Goal: Information Seeking & Learning: Learn about a topic

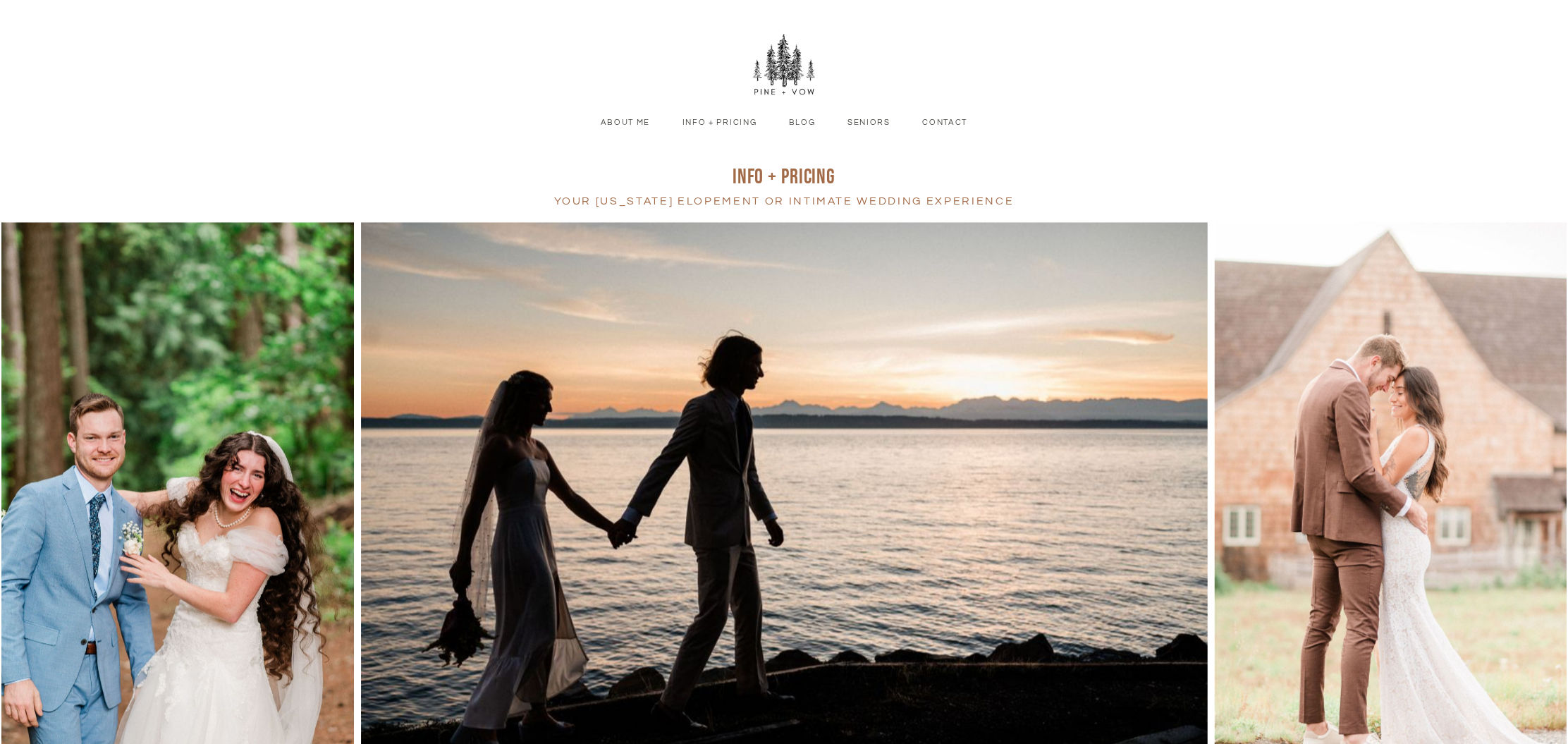
scroll to position [672, 0]
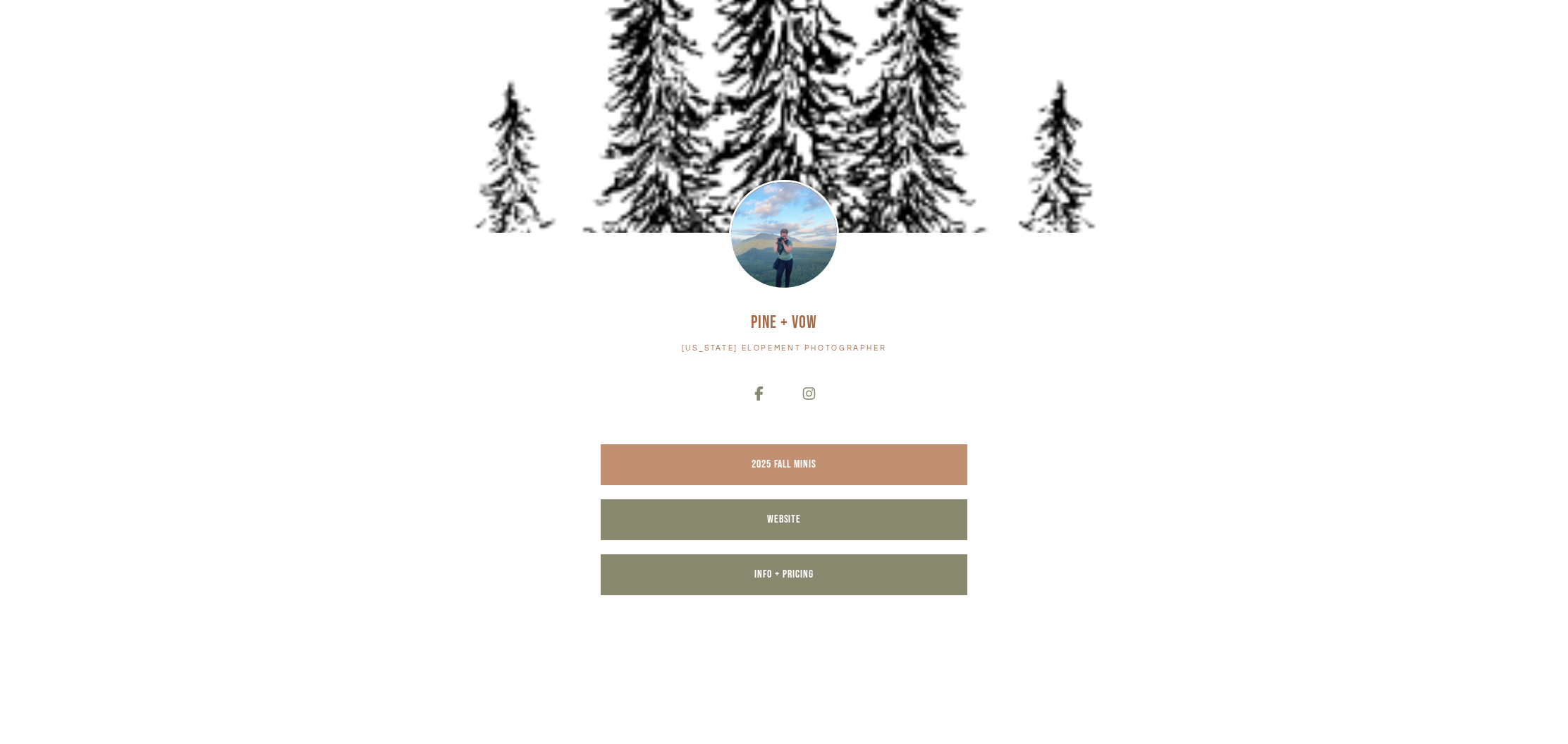
click at [795, 459] on span "2025 Fall Minis" at bounding box center [784, 464] width 65 height 14
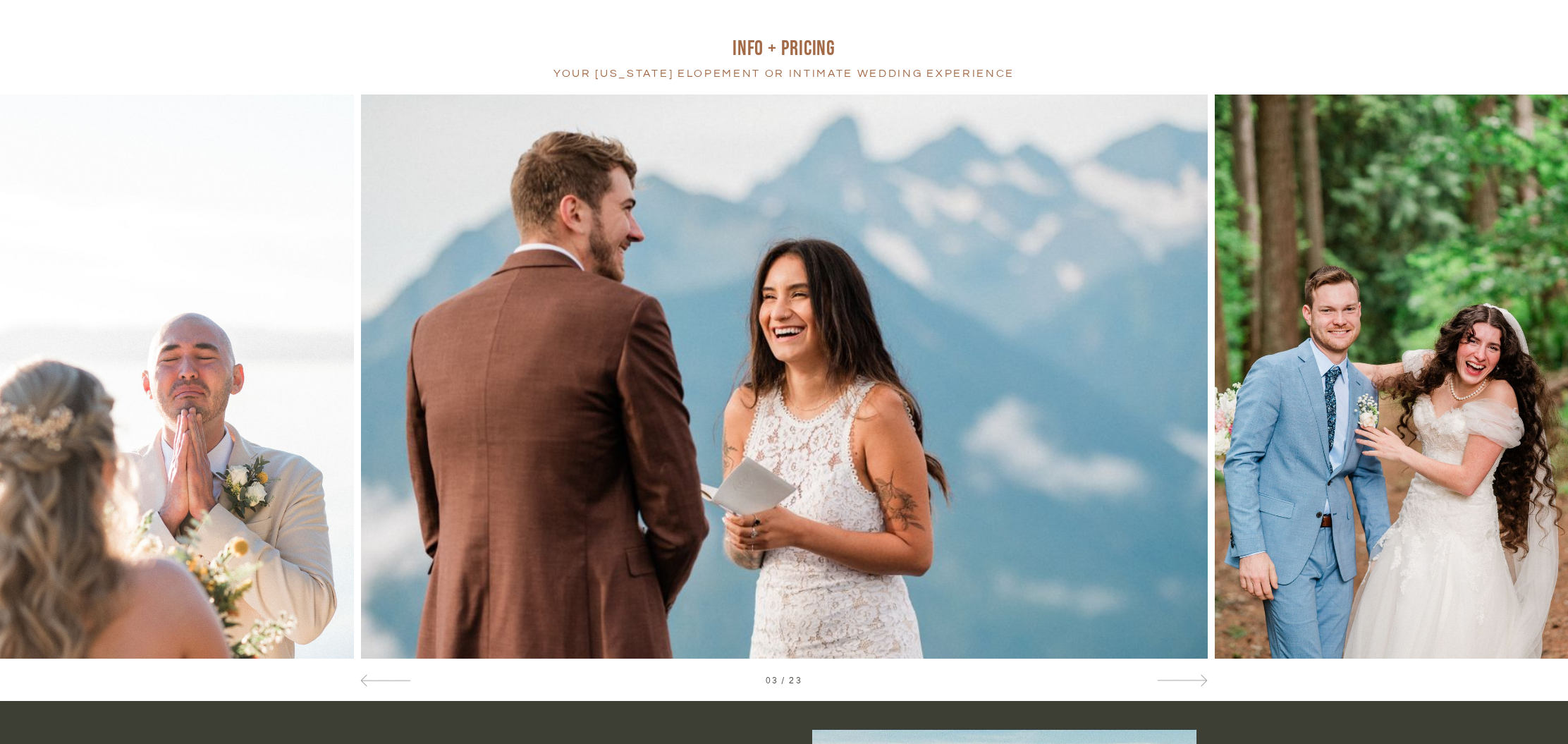
scroll to position [137, 0]
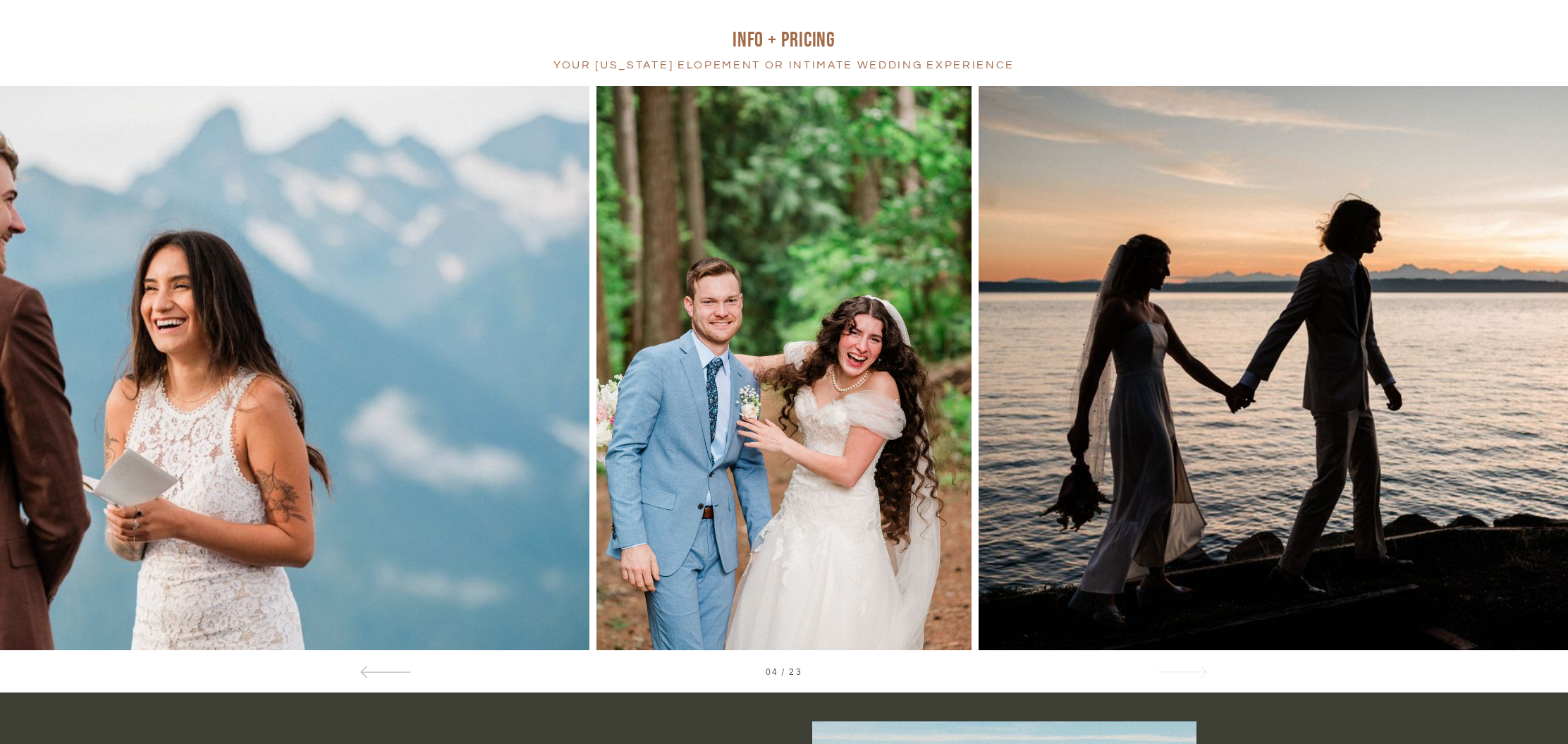
click at [1187, 670] on div at bounding box center [1182, 671] width 51 height 15
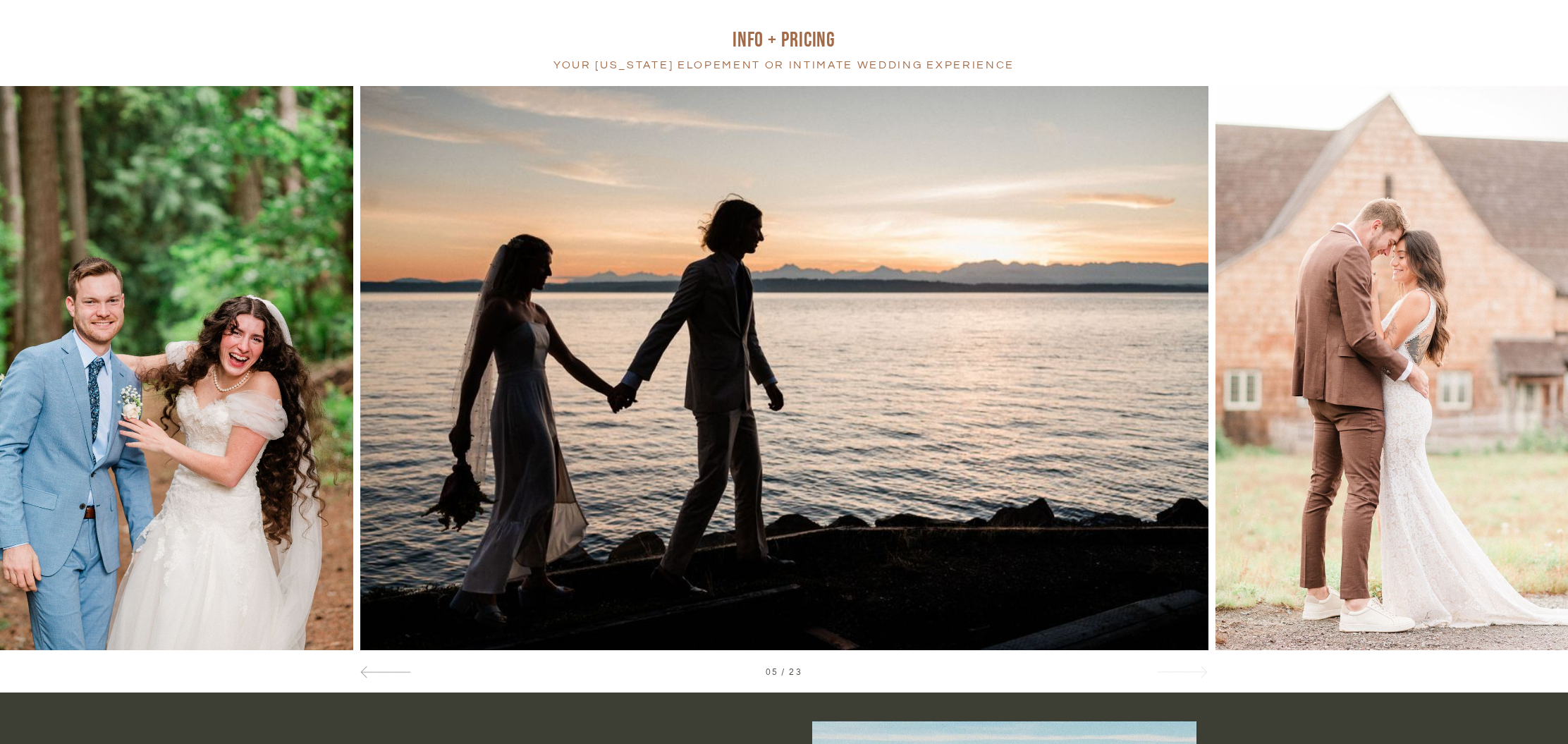
click at [1187, 670] on div at bounding box center [1182, 671] width 51 height 15
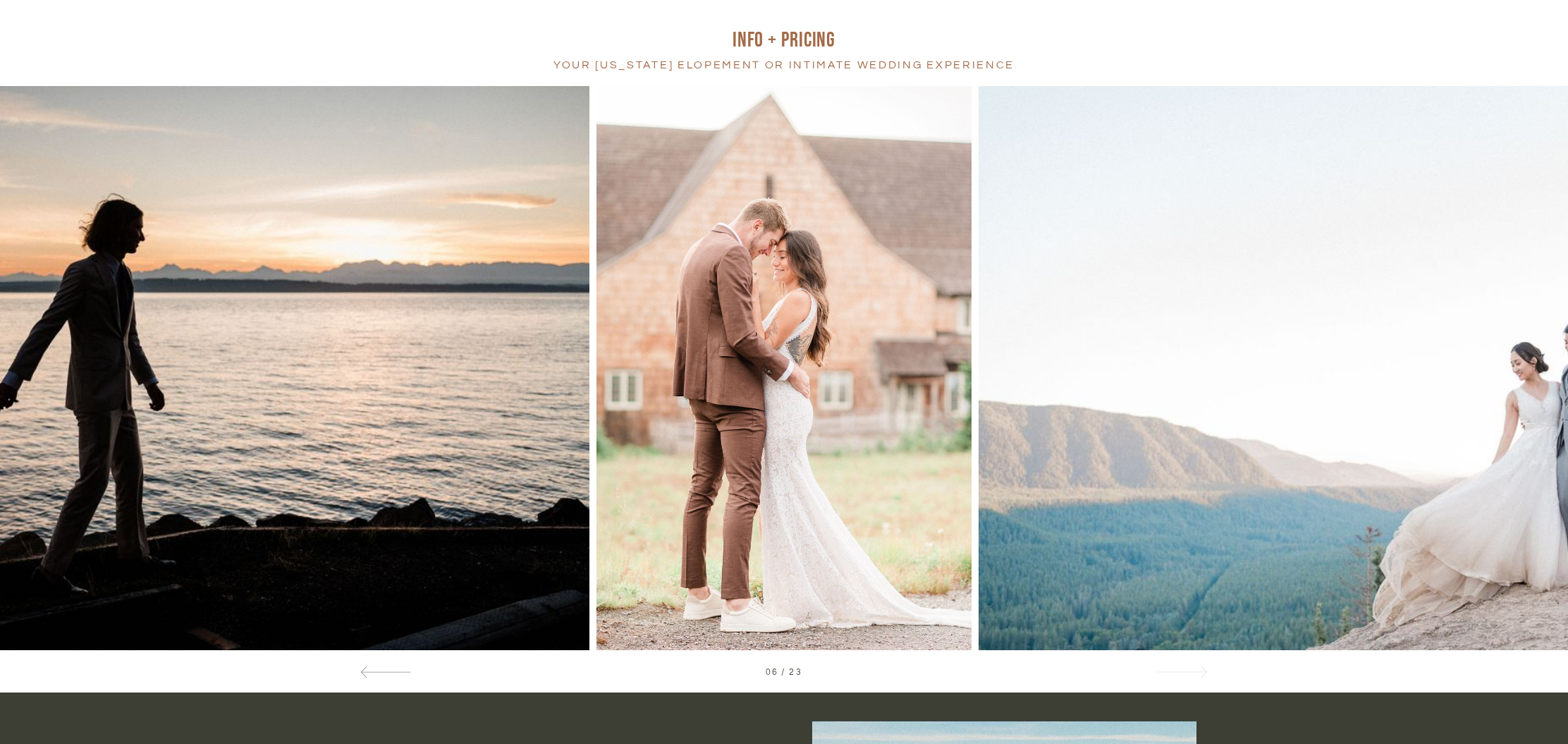
click at [1187, 670] on div at bounding box center [1182, 671] width 51 height 15
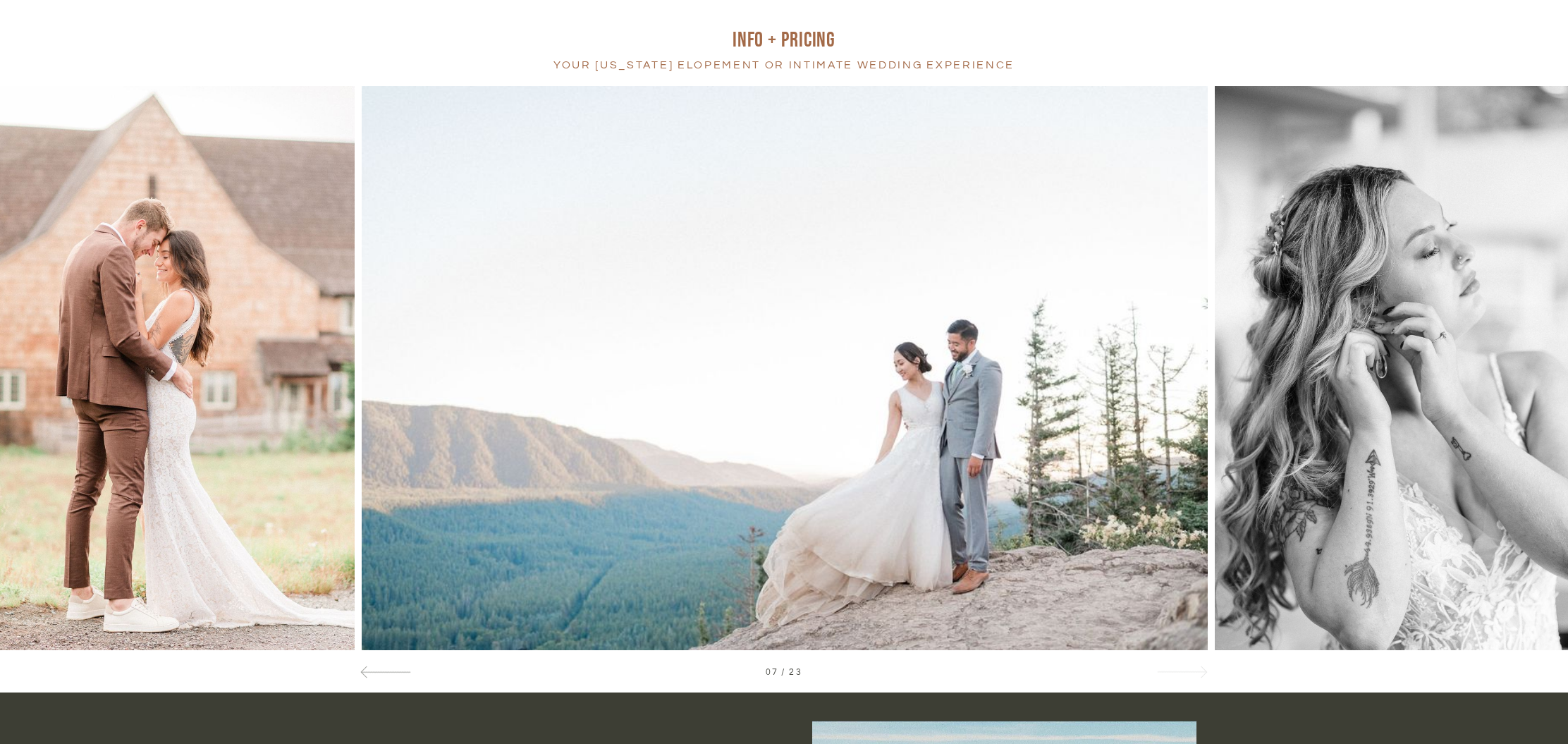
click at [1187, 670] on div at bounding box center [1182, 671] width 51 height 15
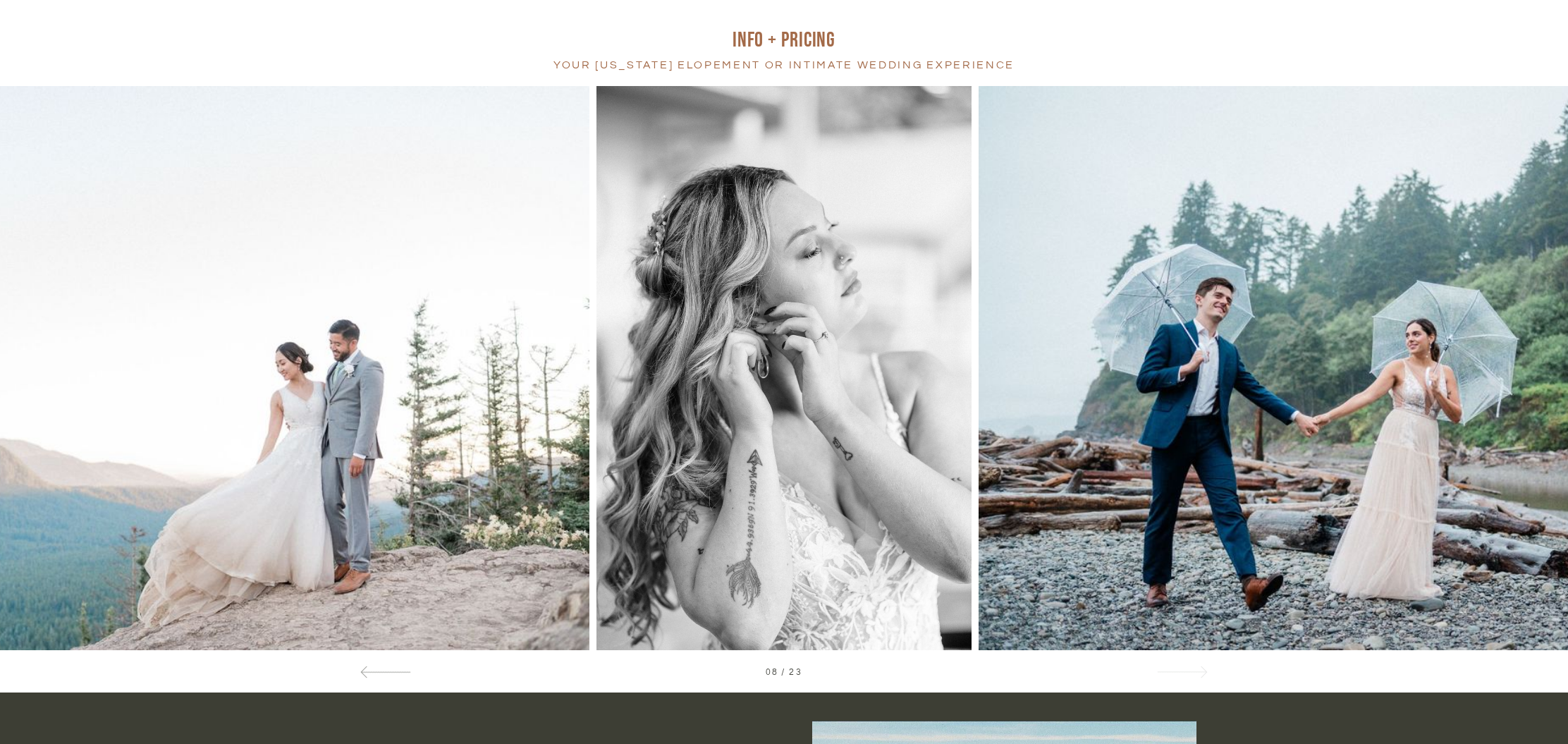
click at [1187, 670] on div at bounding box center [1182, 671] width 51 height 15
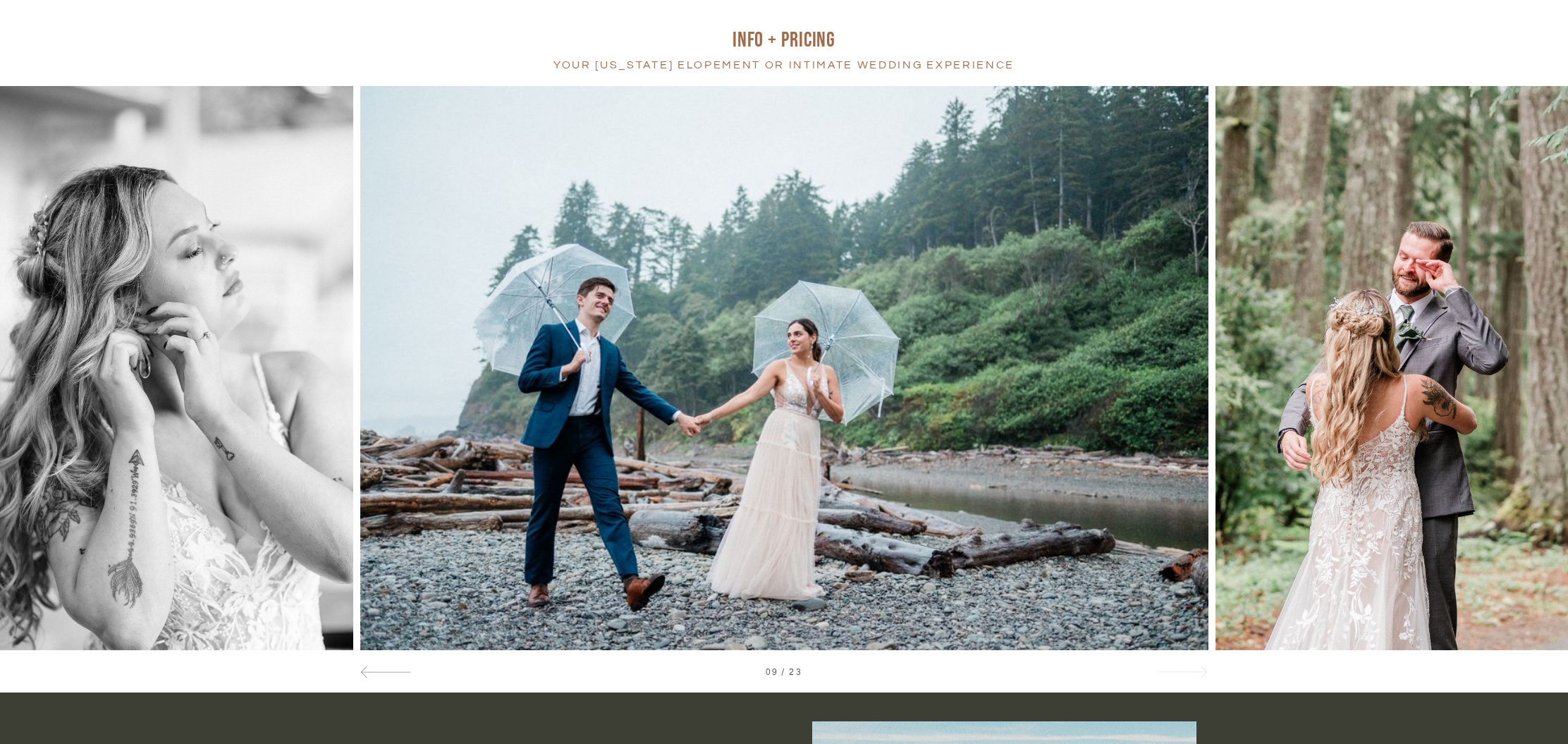
click at [1187, 670] on div at bounding box center [1182, 671] width 51 height 15
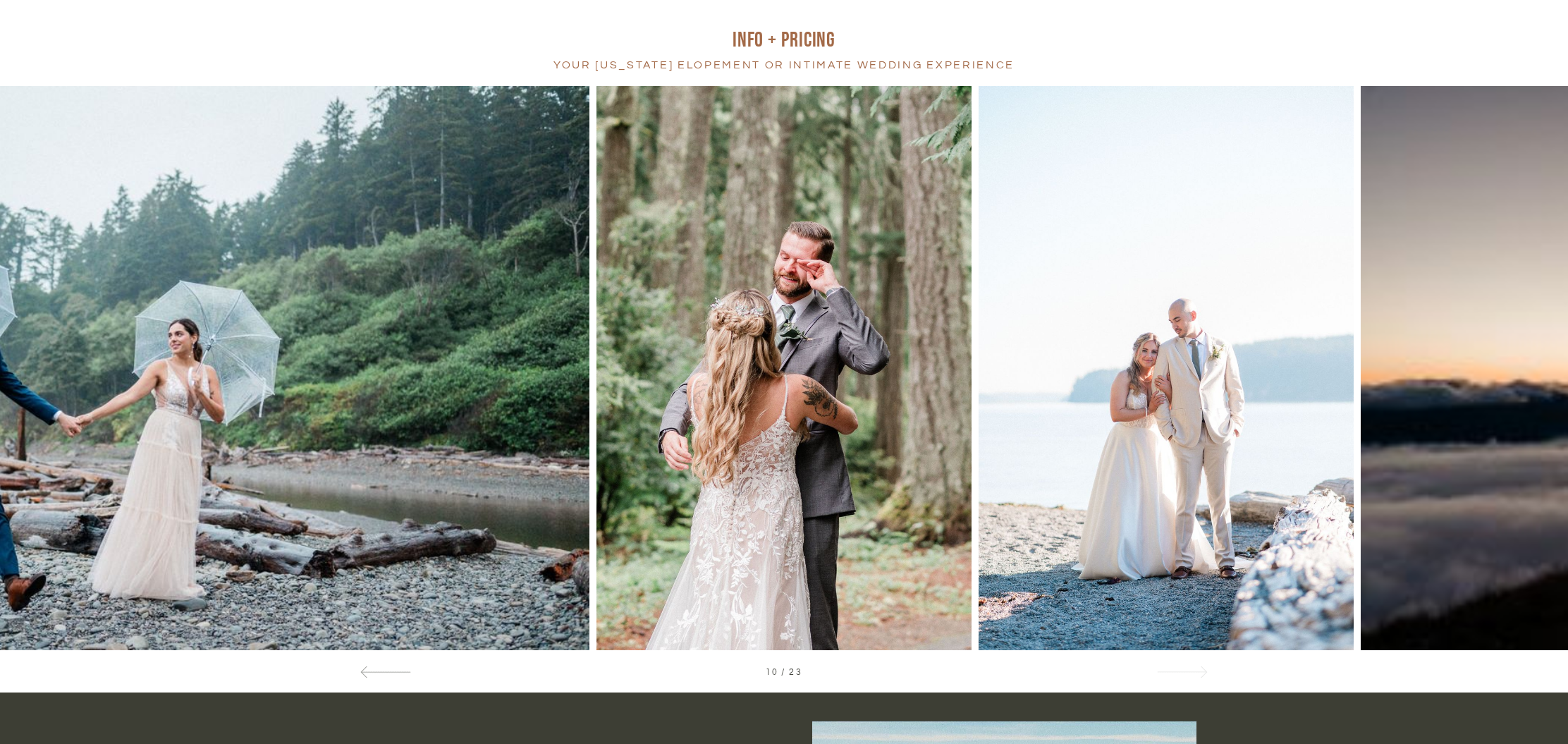
click at [1187, 670] on div at bounding box center [1182, 671] width 51 height 15
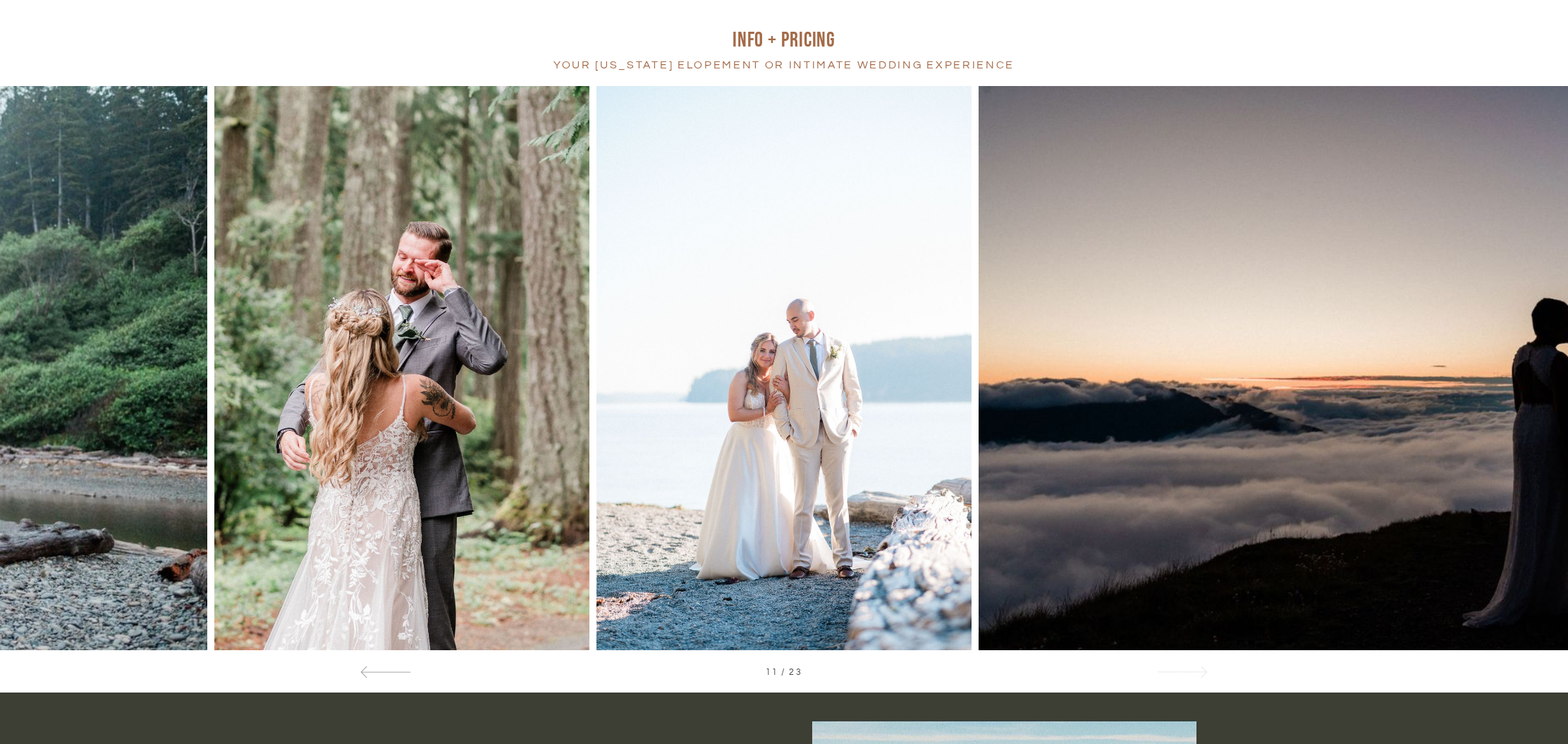
click at [1187, 670] on div at bounding box center [1182, 671] width 51 height 15
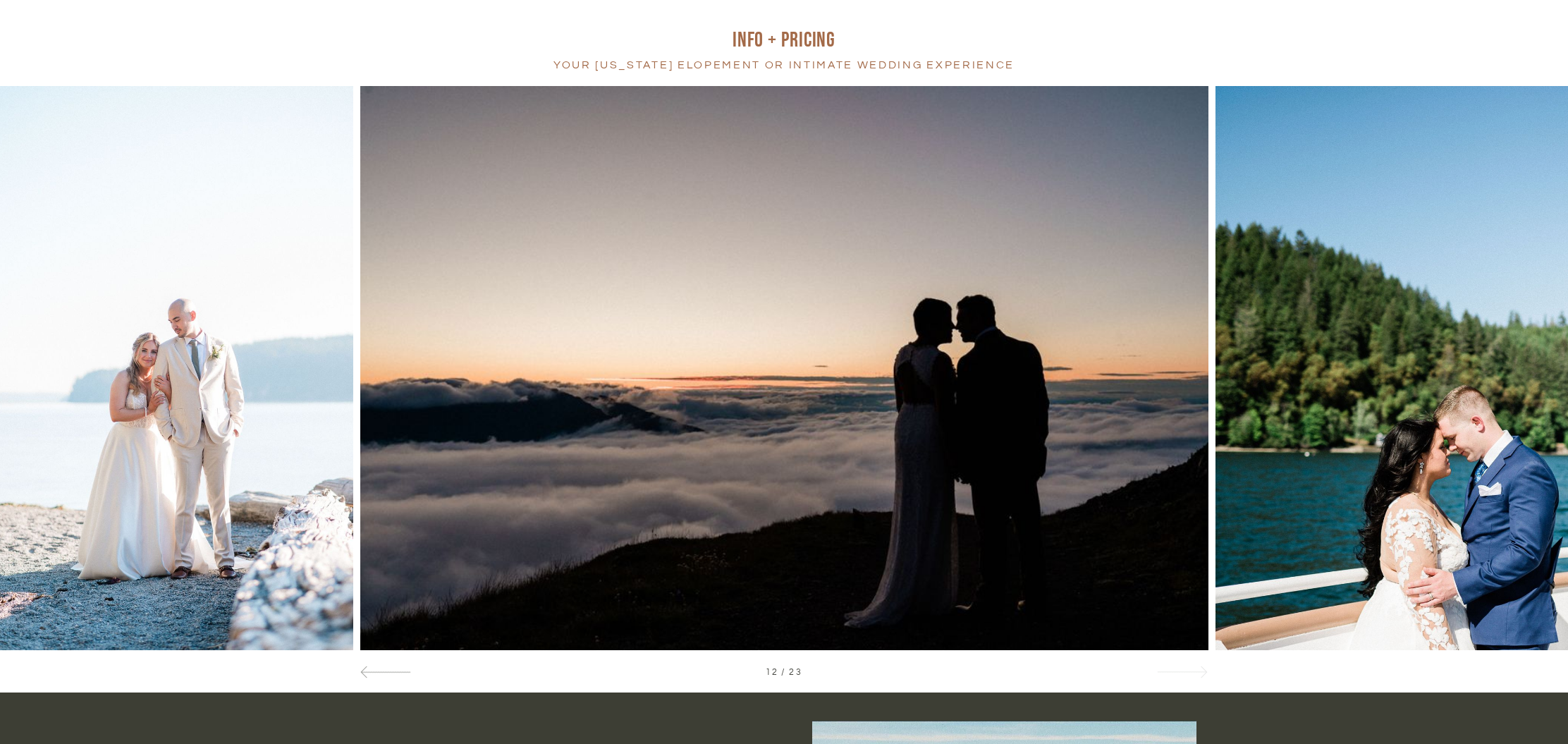
click at [1187, 670] on div at bounding box center [1182, 671] width 51 height 15
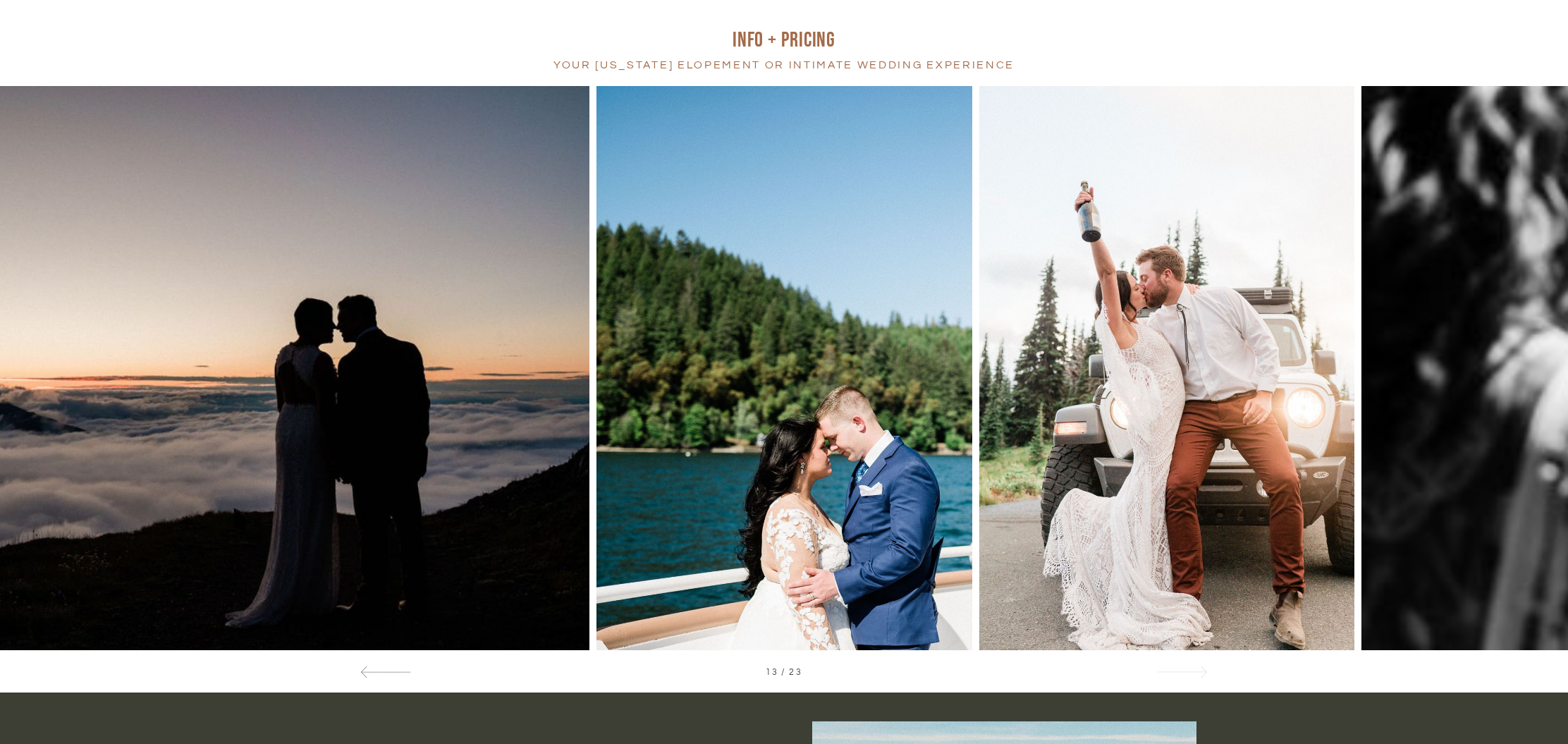
click at [1187, 670] on div at bounding box center [1182, 671] width 51 height 15
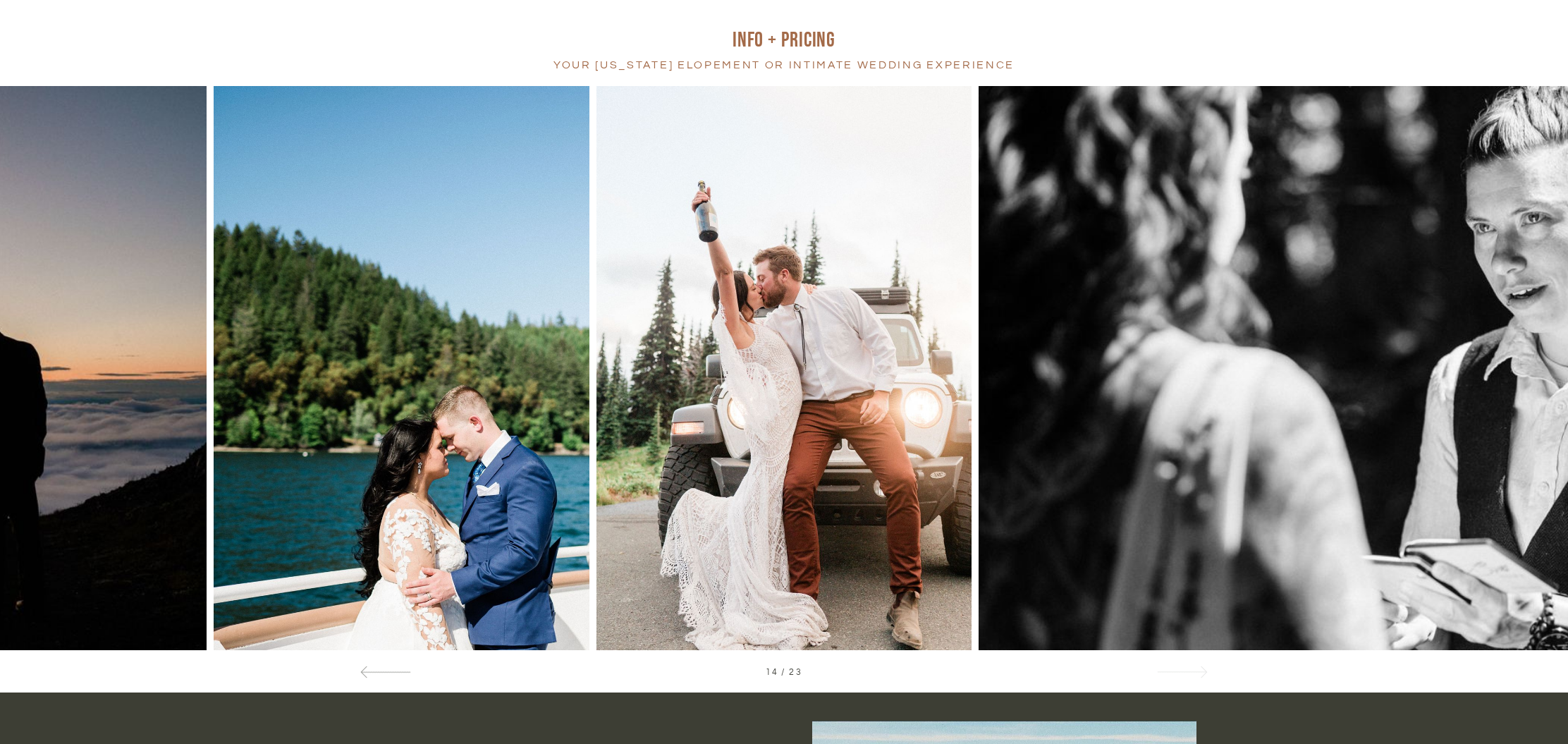
click at [1187, 670] on div at bounding box center [1182, 671] width 51 height 15
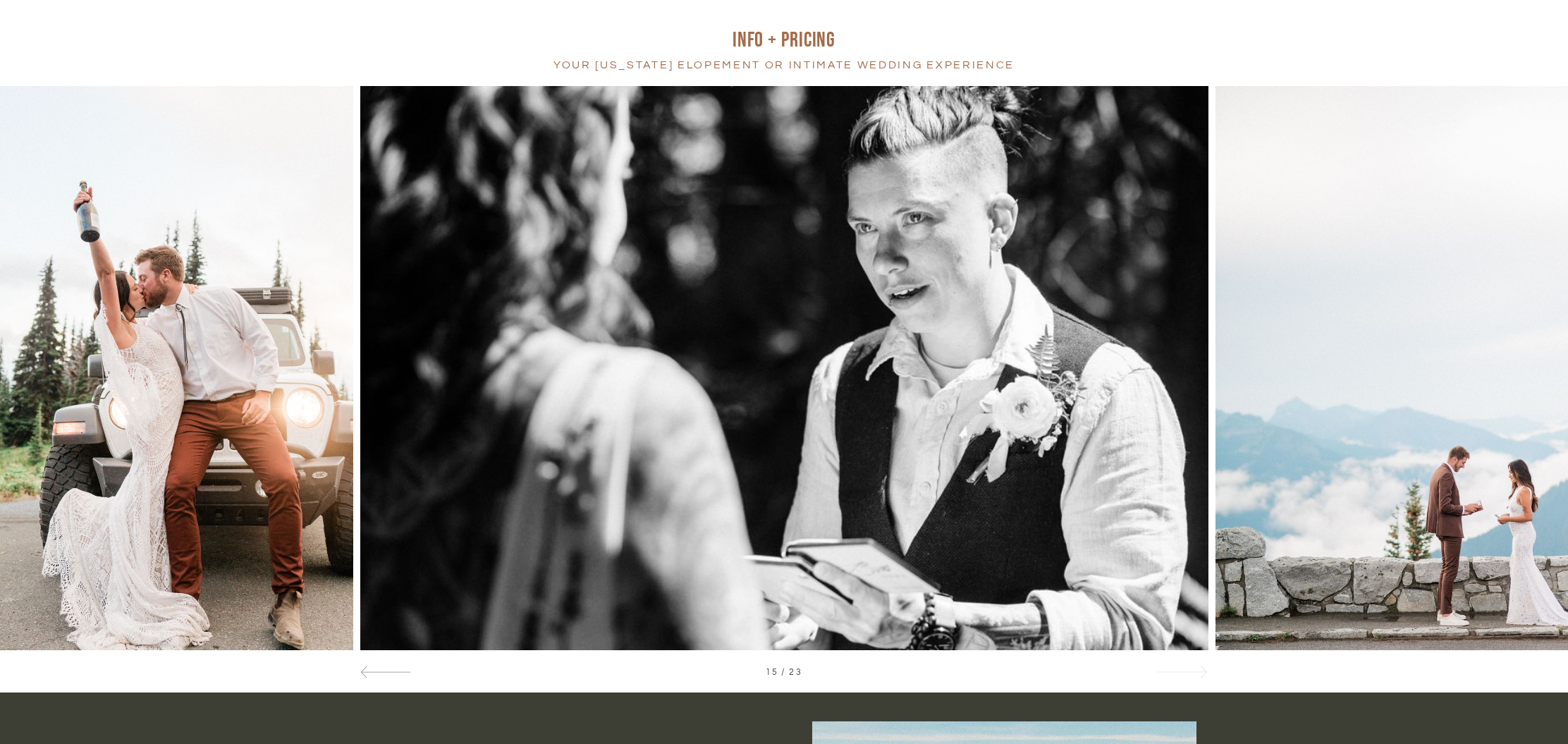
click at [1187, 670] on div at bounding box center [1182, 671] width 51 height 15
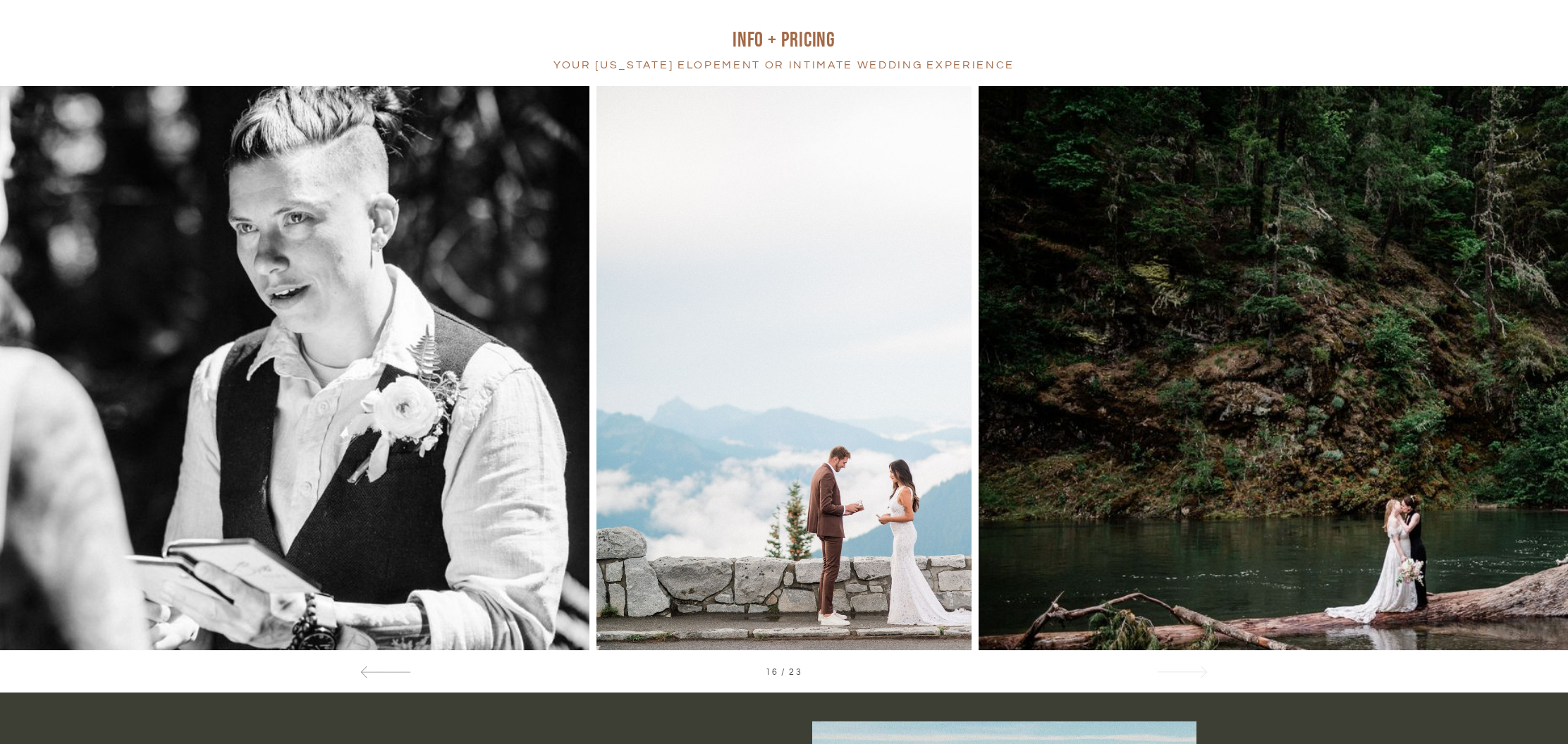
click at [1187, 670] on div at bounding box center [1182, 671] width 51 height 15
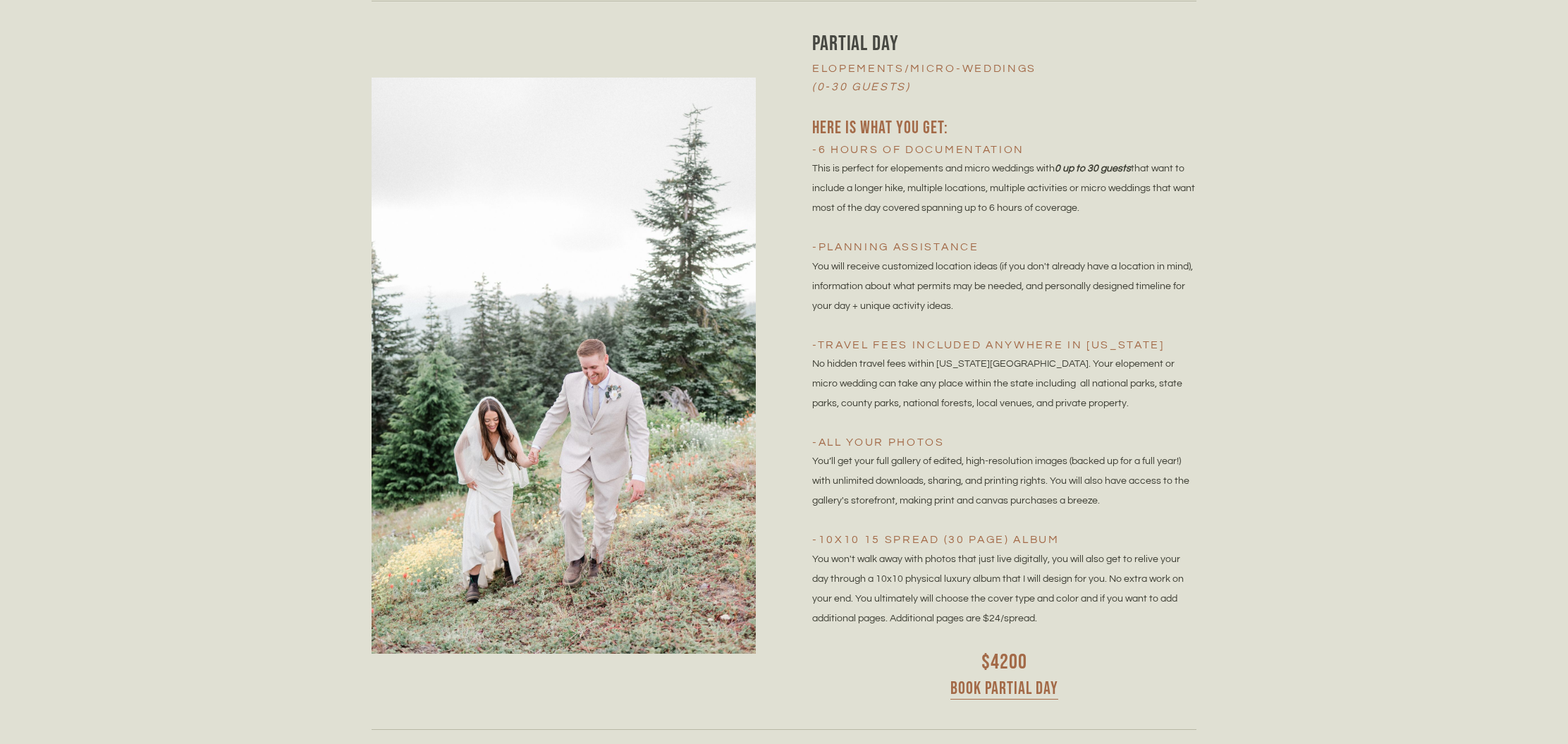
scroll to position [3782, 0]
